Goal: Find specific page/section: Find specific page/section

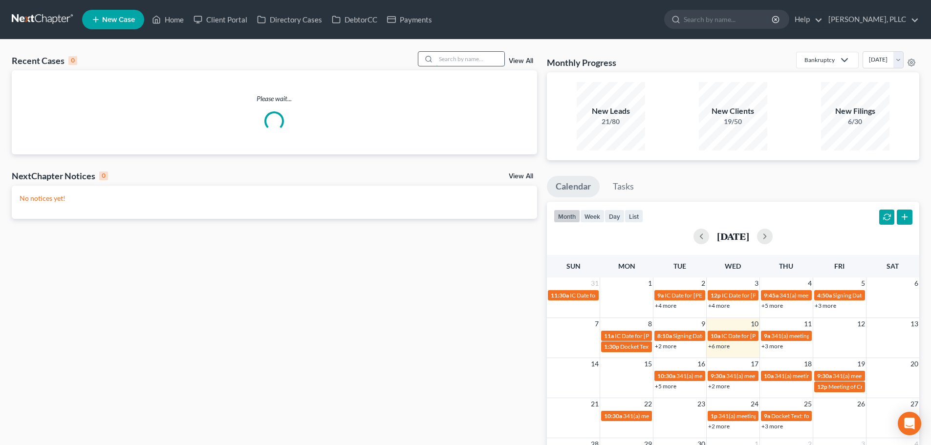
click at [482, 63] on input "search" at bounding box center [470, 59] width 68 height 14
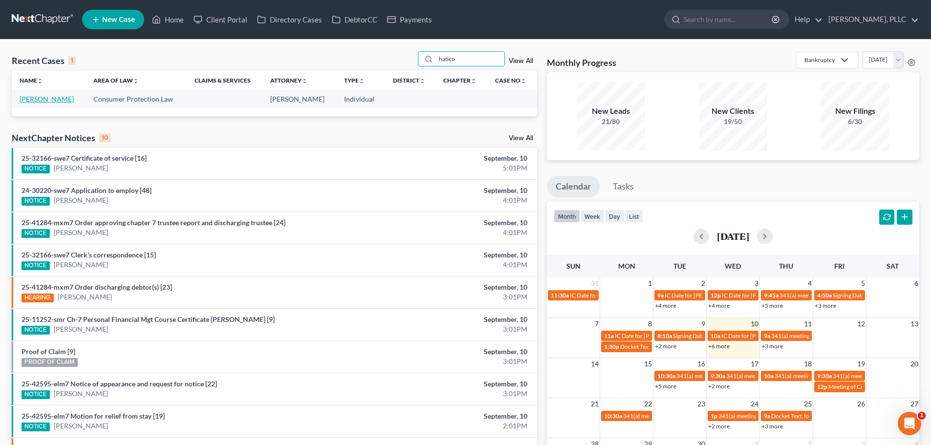
type input "hatico"
click at [47, 98] on link "[PERSON_NAME]" at bounding box center [47, 99] width 54 height 8
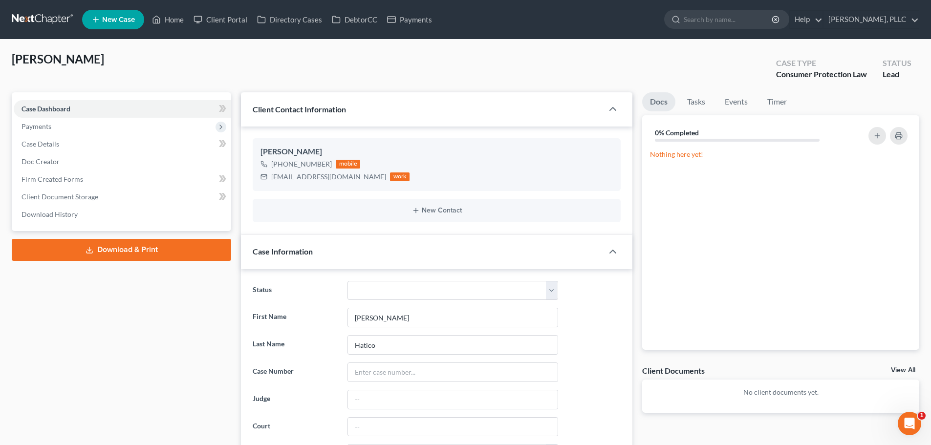
click at [891, 203] on div "Nothing here yet!" at bounding box center [780, 250] width 277 height 200
click at [891, 204] on div "Nothing here yet!" at bounding box center [780, 250] width 277 height 200
click at [893, 210] on div "Nothing here yet!" at bounding box center [780, 250] width 277 height 200
click at [176, 22] on link "Home" at bounding box center [168, 20] width 42 height 18
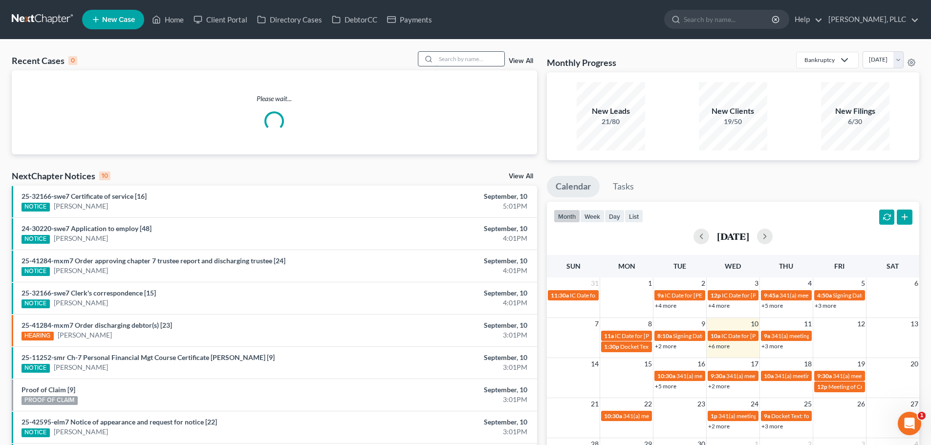
click at [476, 63] on input "search" at bounding box center [470, 59] width 68 height 14
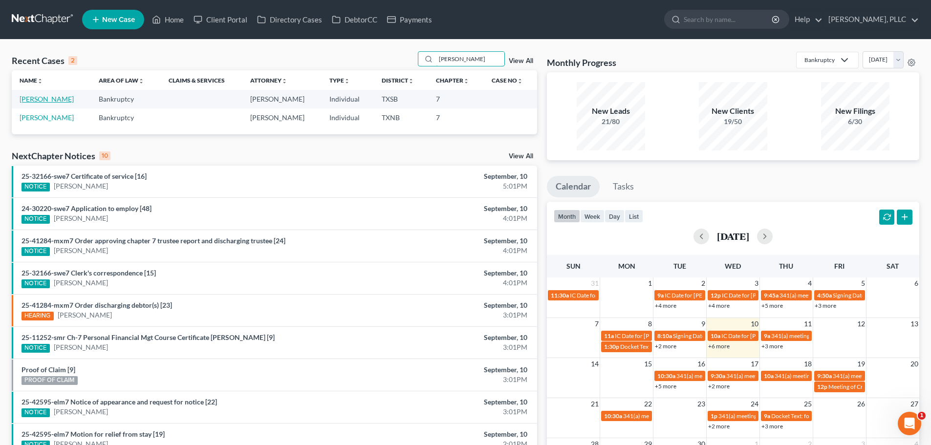
type input "[PERSON_NAME]"
click at [50, 100] on link "[PERSON_NAME]" at bounding box center [47, 99] width 54 height 8
select select "4"
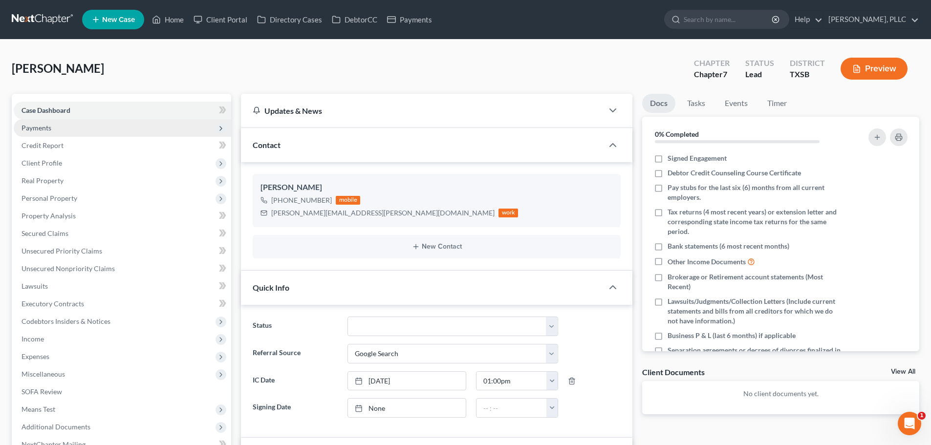
click at [47, 126] on span "Payments" at bounding box center [37, 128] width 30 height 8
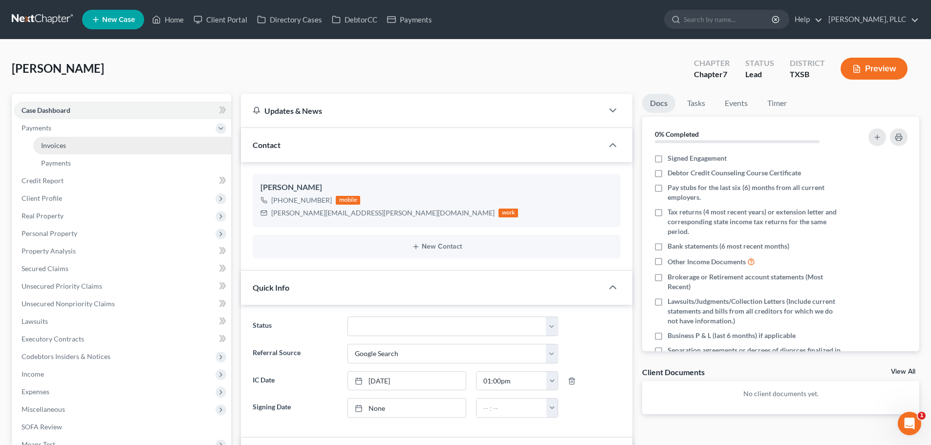
click at [51, 148] on span "Invoices" at bounding box center [53, 145] width 25 height 8
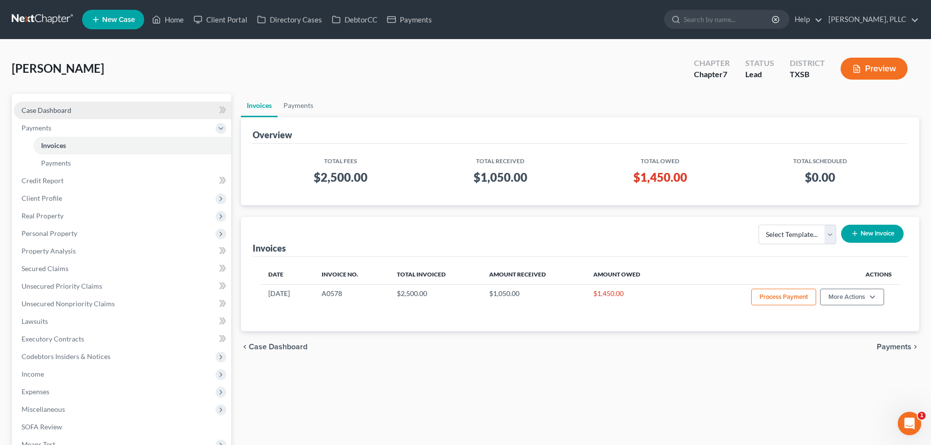
click at [32, 109] on span "Case Dashboard" at bounding box center [47, 110] width 50 height 8
select select "4"
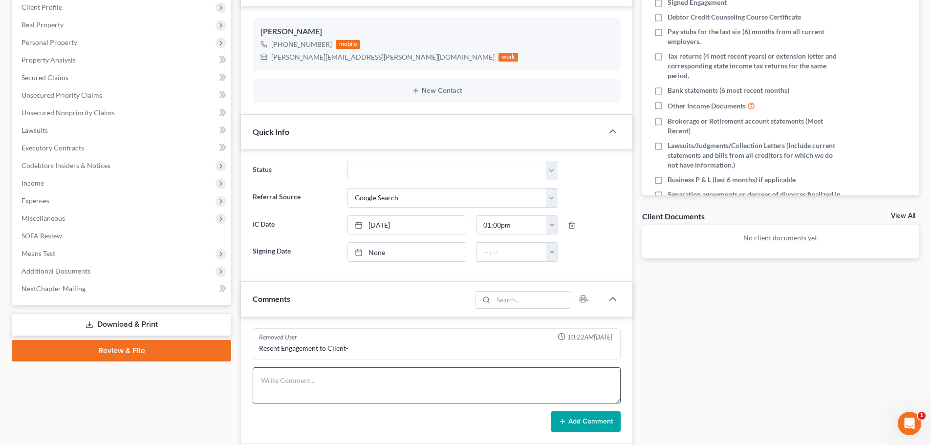
scroll to position [196, 0]
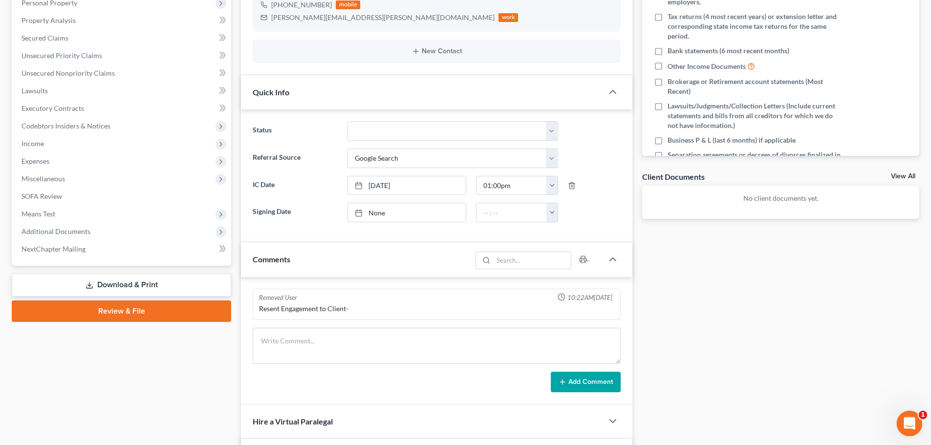
click at [901, 418] on div "Open Intercom Messenger" at bounding box center [908, 422] width 32 height 32
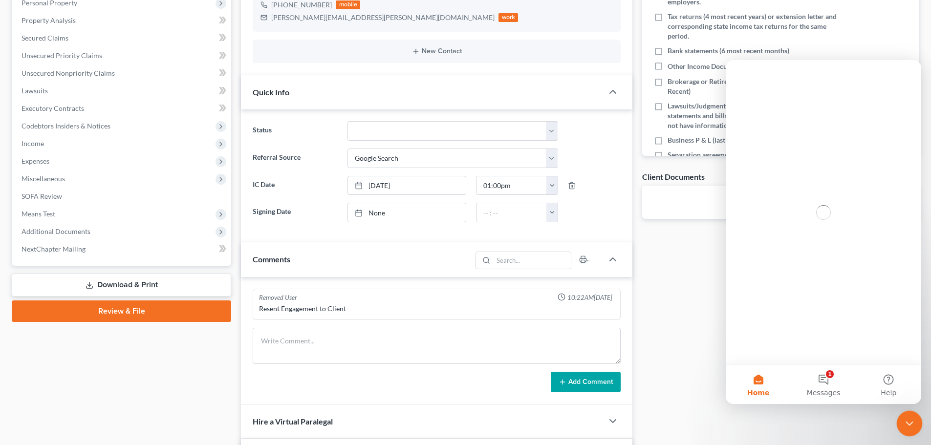
scroll to position [0, 0]
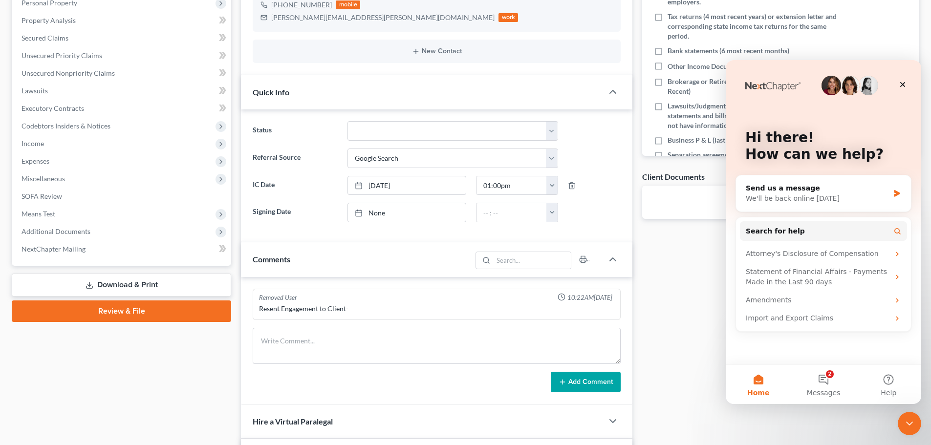
click at [691, 304] on div "Docs Tasks Events Timer 0% Completed Nothing here yet! Signed Engagement Debtor…" at bounding box center [780, 281] width 287 height 766
